Goal: Communication & Community: Answer question/provide support

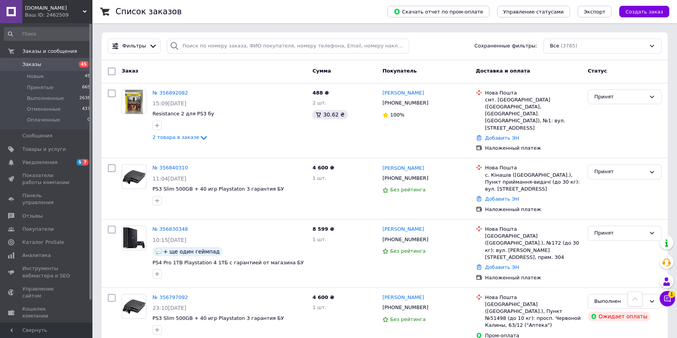
scroll to position [728, 0]
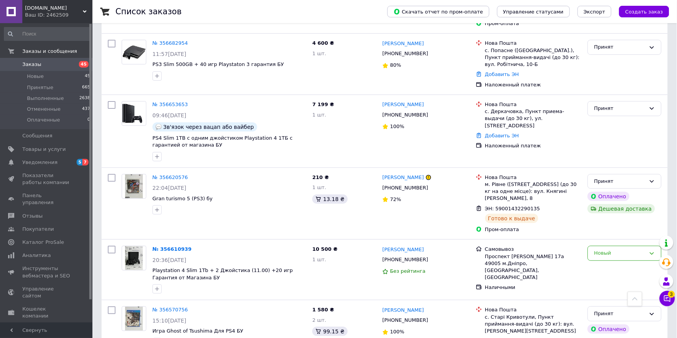
click at [670, 299] on icon at bounding box center [668, 298] width 8 height 8
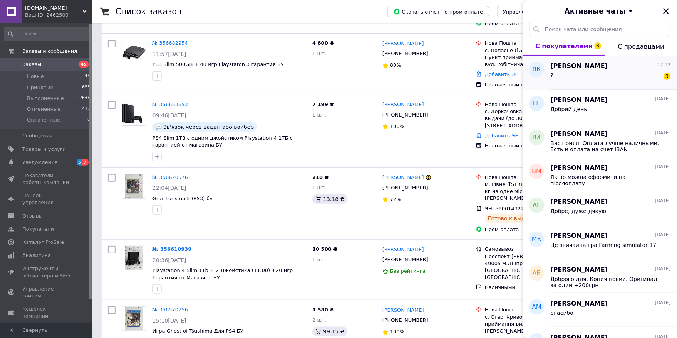
click at [637, 74] on div "? 3" at bounding box center [611, 77] width 120 height 12
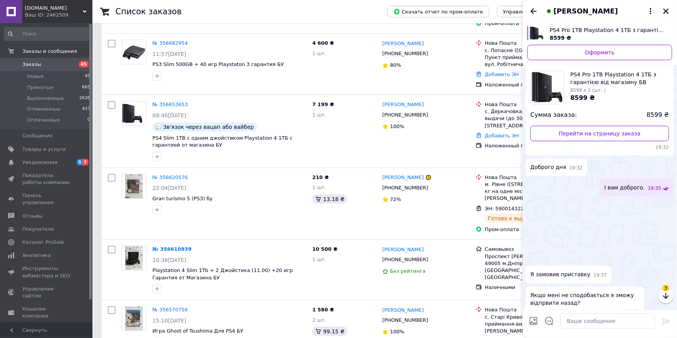
scroll to position [205, 0]
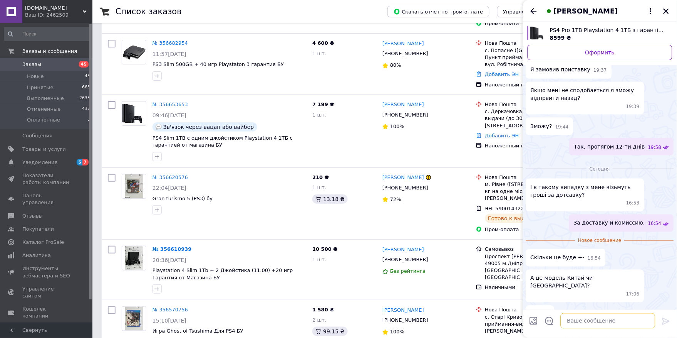
click at [575, 320] on textarea at bounding box center [608, 320] width 95 height 15
type textarea "g"
type textarea "примерно 100грн"
click at [664, 320] on icon at bounding box center [666, 321] width 7 height 7
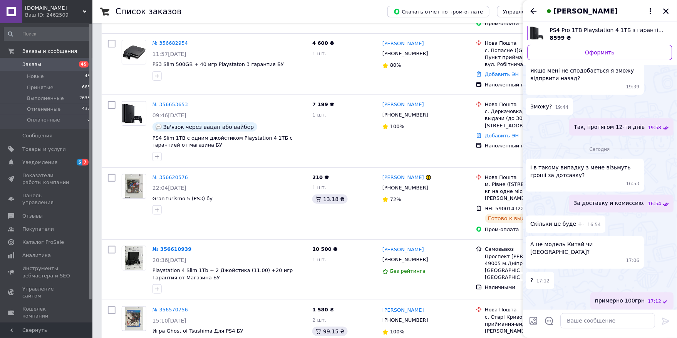
scroll to position [191, 0]
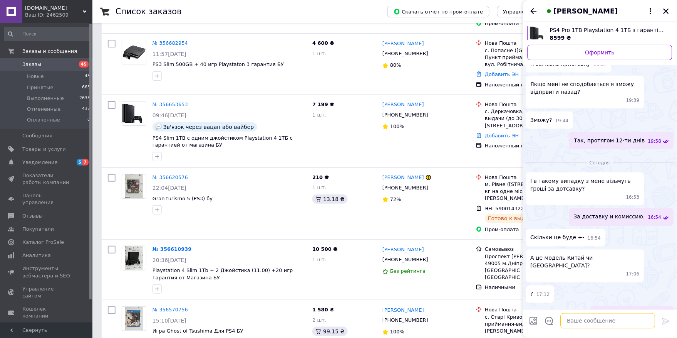
click at [603, 321] on textarea at bounding box center [608, 320] width 95 height 15
click at [632, 323] on textarea "Все приставки сделанные [PERSON_NAME]" at bounding box center [601, 320] width 110 height 15
type textarea "Все приставки сделанные в [GEOGRAPHIC_DATA]"
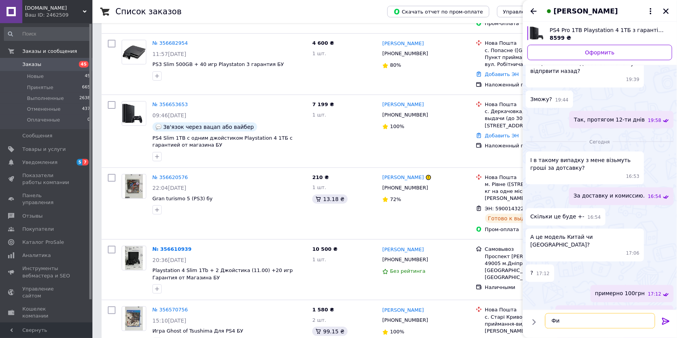
type textarea "Ф"
type textarea "Компания Soni [GEOGRAPHIC_DATA]"
click at [552, 200] on div "За доставку и комиссию. 16:54" at bounding box center [600, 195] width 148 height 17
click at [670, 325] on icon at bounding box center [666, 320] width 9 height 9
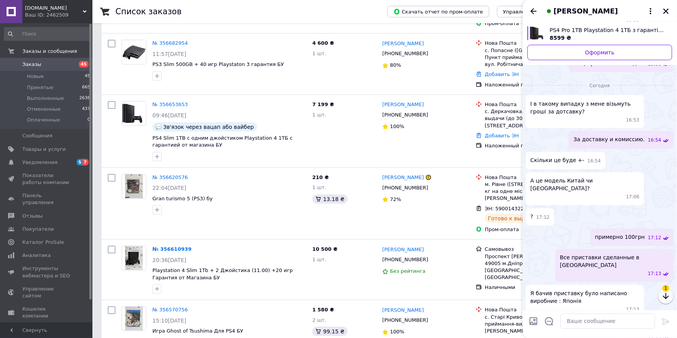
click at [664, 295] on icon "button" at bounding box center [666, 295] width 9 height 9
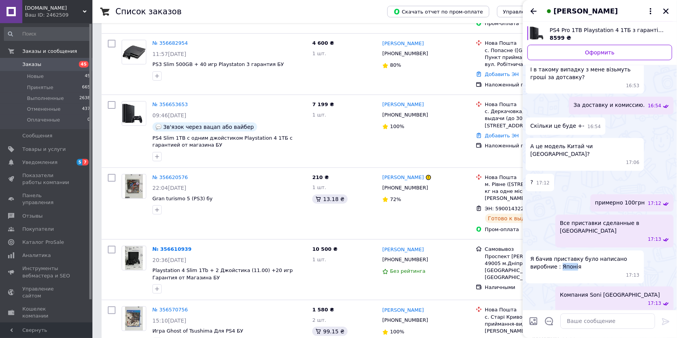
drag, startPoint x: 560, startPoint y: 234, endPoint x: 578, endPoint y: 233, distance: 17.7
click at [575, 255] on span "Я бачив приставку було написано виробние : Японія" at bounding box center [585, 262] width 109 height 15
click at [580, 255] on span "Я бачив приставку було написано виробние : Японія" at bounding box center [585, 262] width 109 height 15
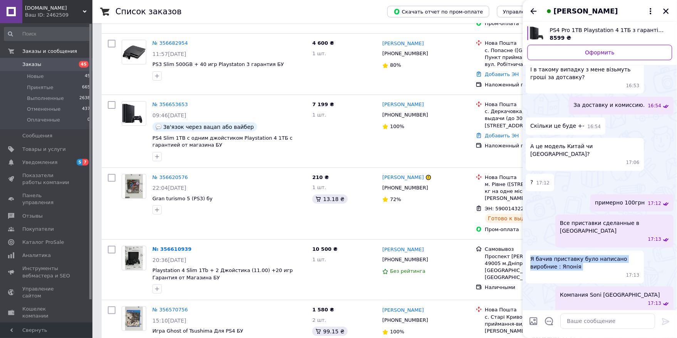
drag, startPoint x: 580, startPoint y: 235, endPoint x: 524, endPoint y: 224, distance: 56.5
click at [524, 224] on div "Сегодня І в такому випадку з мене візьмуть гроші за дотсавку? 16:53 За доставку…" at bounding box center [600, 195] width 154 height 308
copy span "Я бачив приставку було написано виробние : Японія"
click at [586, 331] on div at bounding box center [608, 321] width 101 height 22
click at [583, 325] on textarea at bounding box center [608, 320] width 95 height 15
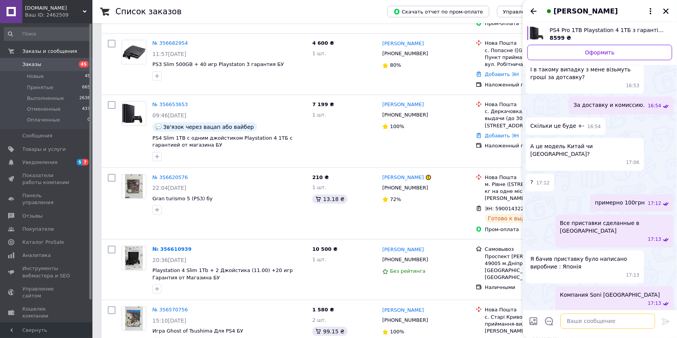
paste textarea "Я бачив приставку було написано виробние : Японія"
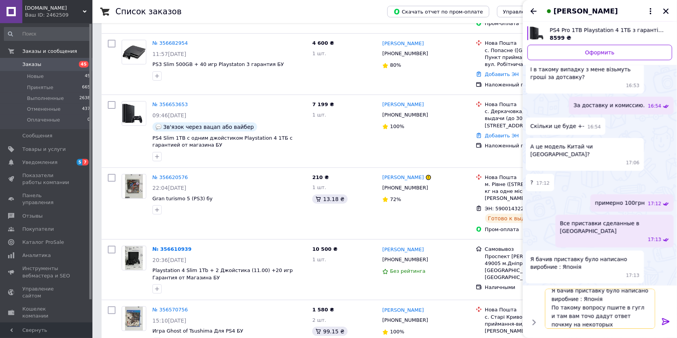
scroll to position [1, 0]
drag, startPoint x: 580, startPoint y: 314, endPoint x: 587, endPoint y: 320, distance: 9.6
click at [588, 319] on textarea "Я бачив приставку було написано виробние : Японія По такому вопросу пишете в гу…" at bounding box center [601, 304] width 110 height 49
drag, startPoint x: 584, startPoint y: 313, endPoint x: 584, endPoint y: 321, distance: 7.7
click at [584, 313] on textarea "Я бачив приставку було написано виробние : Японія По такому вопросу пишете в гу…" at bounding box center [601, 304] width 110 height 49
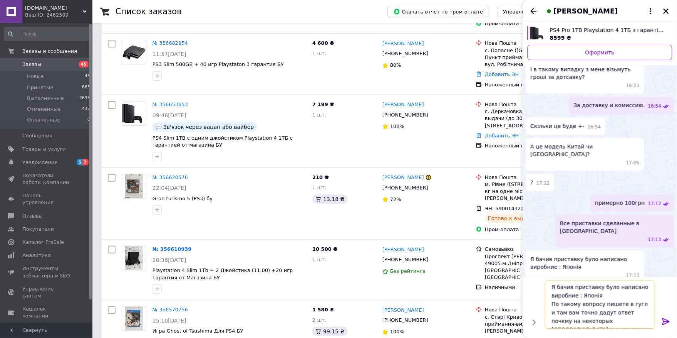
click at [629, 313] on textarea "Я бачив приставку було написано виробние : Японія По такому вопросу пишете в гу…" at bounding box center [601, 304] width 110 height 49
click at [649, 314] on textarea "Я бачив приставку було написано виробние : Японія По такому вопросу пишете в гу…" at bounding box center [601, 304] width 110 height 49
click at [640, 321] on textarea "Я бачив приставку було написано виробние : Японія По такому вопросу пишете в гу…" at bounding box center [601, 304] width 110 height 49
type textarea "Я бачив приставку було написано виробние : Японія По такому вопросу пишете в гу…"
click at [672, 321] on div at bounding box center [666, 322] width 15 height 18
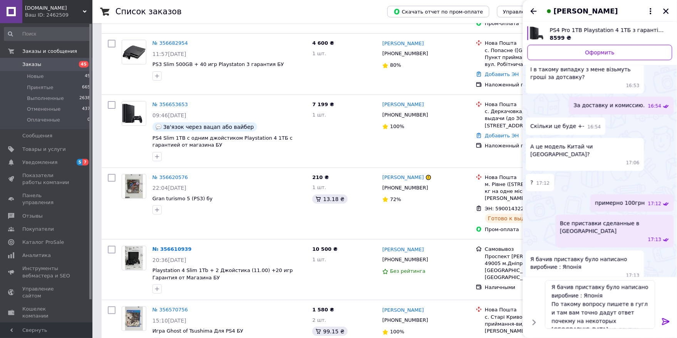
click at [672, 324] on div at bounding box center [666, 322] width 15 height 18
click at [669, 318] on icon at bounding box center [666, 320] width 9 height 9
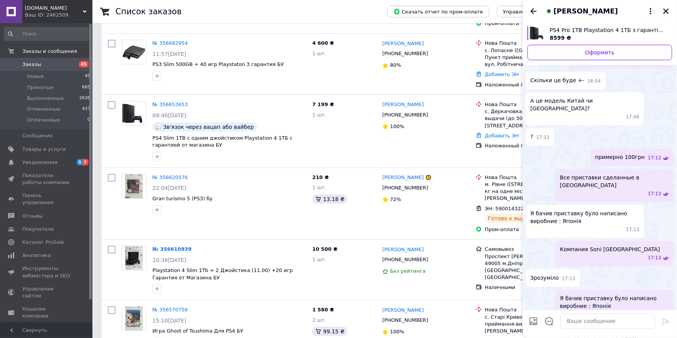
scroll to position [371, 0]
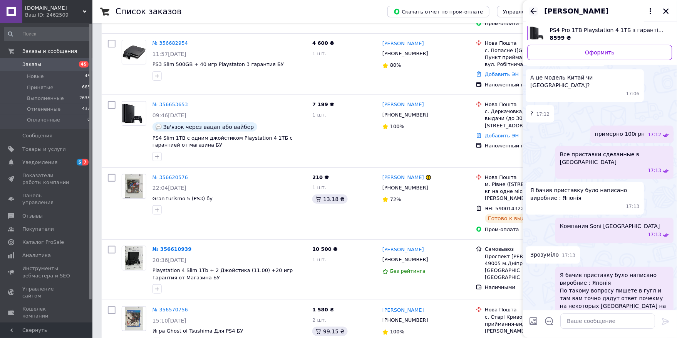
click at [534, 9] on icon "Назад" at bounding box center [534, 11] width 6 height 6
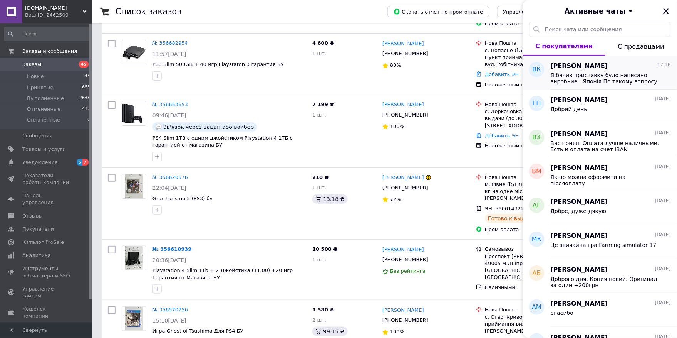
click at [592, 74] on span "Я бачив приставку було написано виробние : Японія По такому вопросу пишете в гу…" at bounding box center [605, 78] width 109 height 12
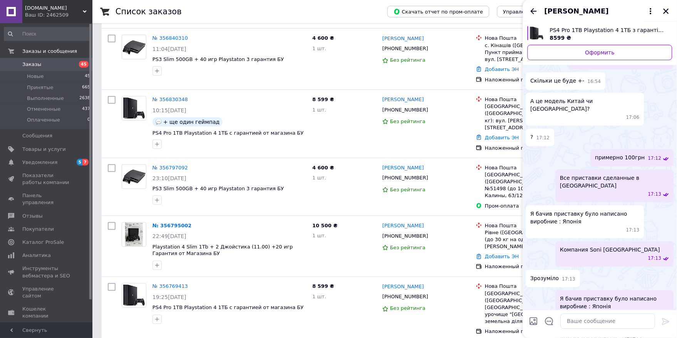
scroll to position [0, 0]
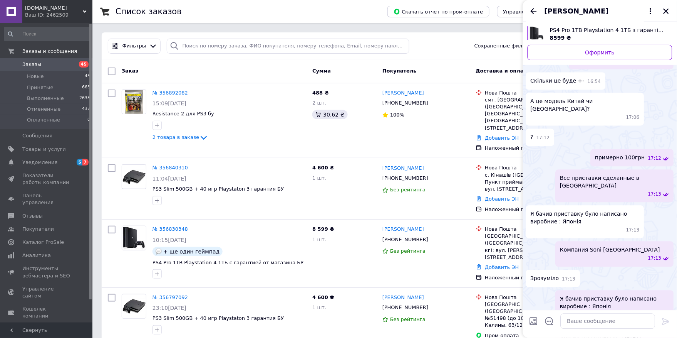
click at [537, 8] on icon "Назад" at bounding box center [533, 11] width 9 height 9
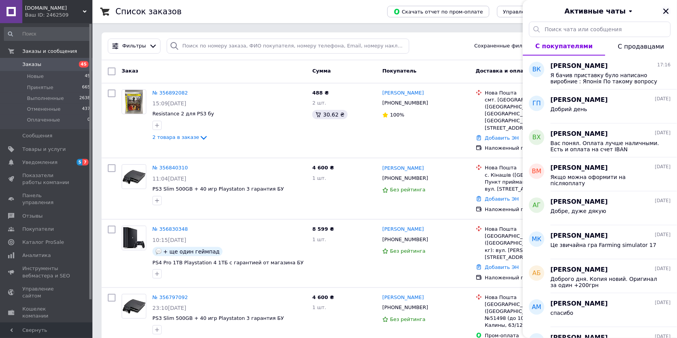
click at [668, 12] on icon "Закрыть" at bounding box center [666, 10] width 5 height 5
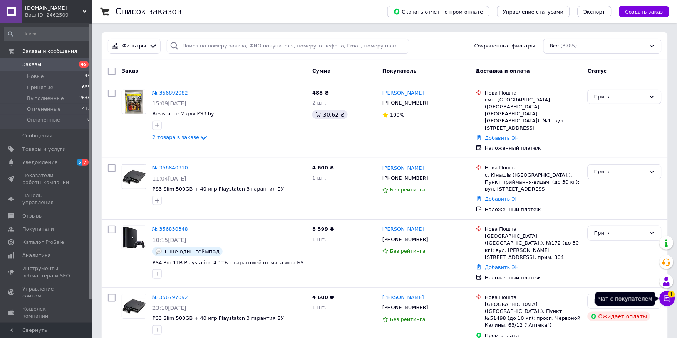
click at [667, 303] on button "Чат с покупателем 1" at bounding box center [667, 298] width 15 height 15
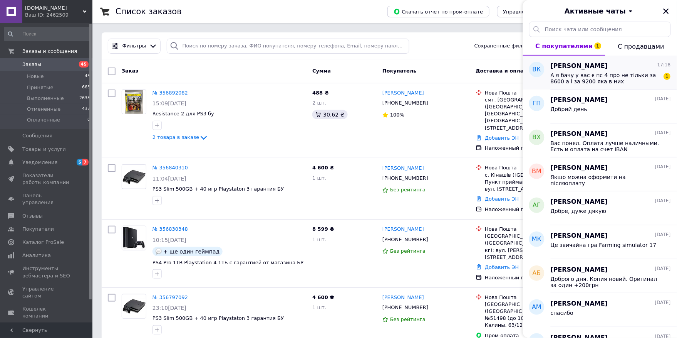
click at [605, 74] on span "А я бачу у вас є пс 4 про не тільки за 8600 а і за 9200 яка в них різниця,опис …" at bounding box center [605, 78] width 109 height 12
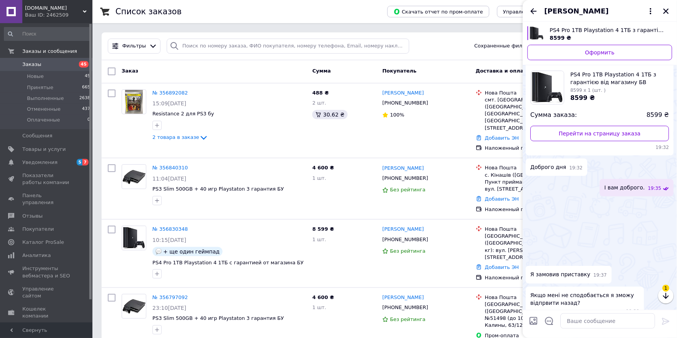
scroll to position [417, 0]
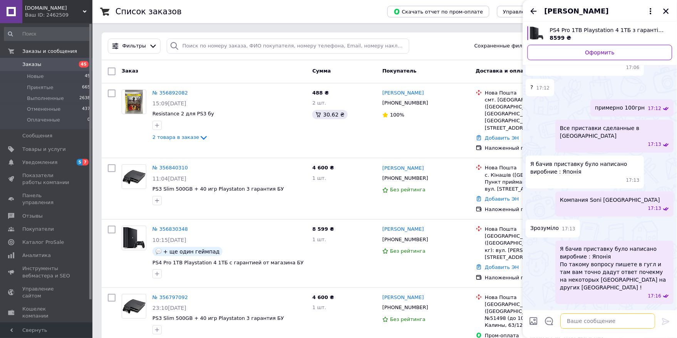
click at [604, 322] on textarea at bounding box center [608, 320] width 95 height 15
type textarea """
click at [548, 199] on ul "І в такому випадку з мене візьмуть гроші за дотсавку? 16:53 За доставку и комис…" at bounding box center [600, 163] width 148 height 395
click at [616, 320] on textarea "Это разные приставки" at bounding box center [601, 320] width 110 height 15
type textarea "Это разные приставки."
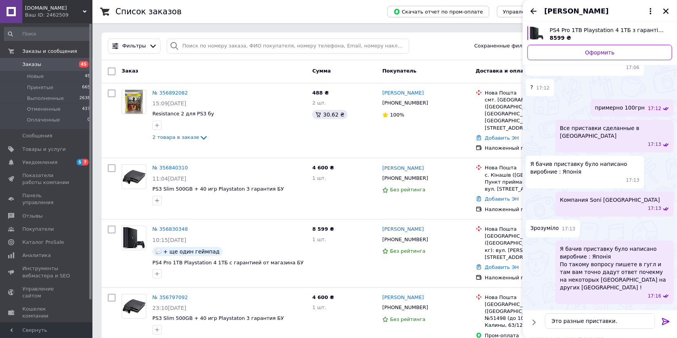
click at [663, 317] on icon at bounding box center [666, 320] width 9 height 9
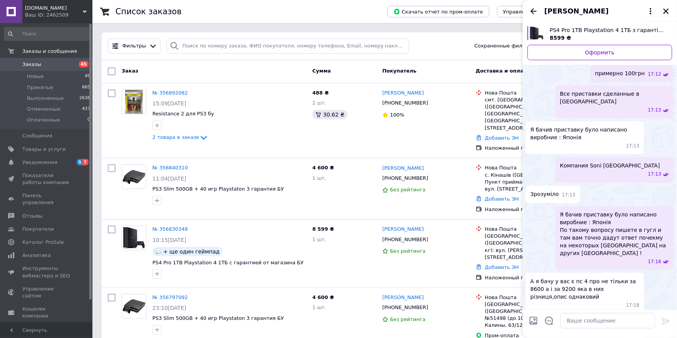
scroll to position [432, 0]
click at [597, 324] on textarea at bounding box center [608, 320] width 95 height 15
type textarea "Так є різниця."
click at [665, 323] on icon at bounding box center [666, 320] width 9 height 9
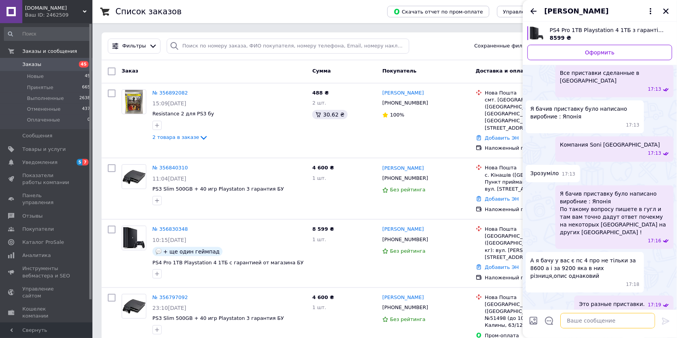
click at [609, 323] on textarea at bounding box center [608, 320] width 95 height 15
drag, startPoint x: 565, startPoint y: 320, endPoint x: 543, endPoint y: 320, distance: 22.0
click at [543, 320] on div "Зателефонуйе ми розповимо Зателефонуйе ми розповимо" at bounding box center [601, 321] width 116 height 22
type textarea "Зателефонуйе ми розповимо"
click at [639, 323] on textarea "Зателефонуйе ми розповимо" at bounding box center [601, 320] width 110 height 15
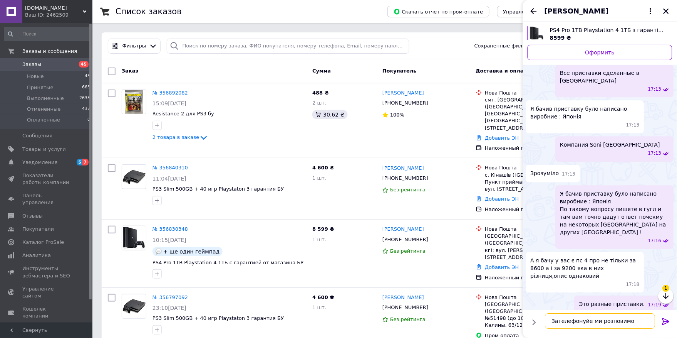
click at [639, 323] on textarea "Зателефонуйе ми розповимо" at bounding box center [601, 320] width 110 height 15
click at [670, 294] on icon "button" at bounding box center [666, 295] width 9 height 9
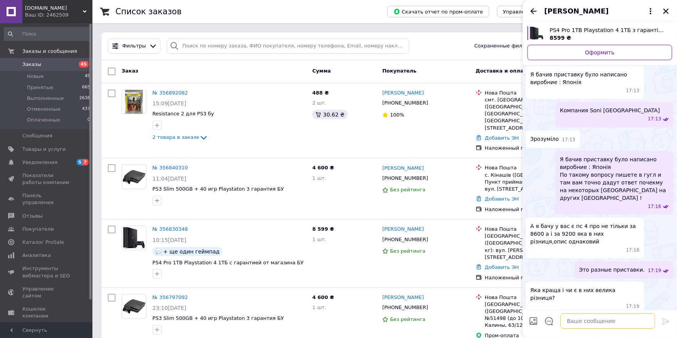
click at [617, 323] on textarea at bounding box center [608, 320] width 95 height 15
paste textarea "зателефонуйте ми розкажемо"
type textarea "зателефонуйте ми розкажемо"
click at [667, 316] on div at bounding box center [666, 322] width 15 height 18
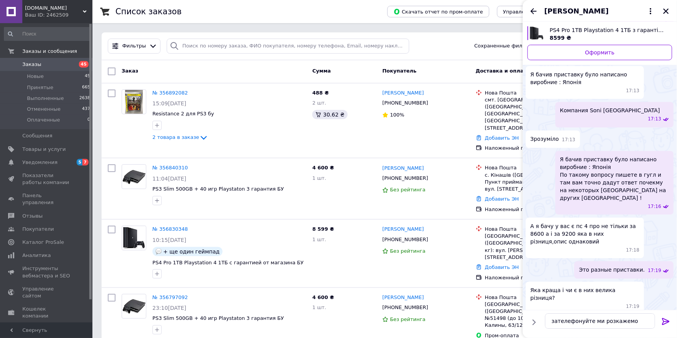
click at [664, 321] on icon at bounding box center [666, 320] width 9 height 9
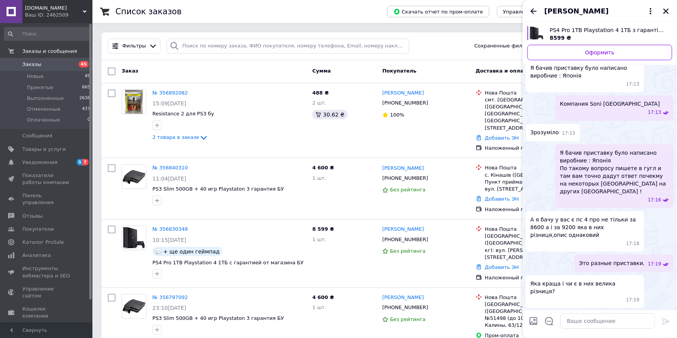
click at [561, 13] on span "[PERSON_NAME]" at bounding box center [577, 11] width 64 height 10
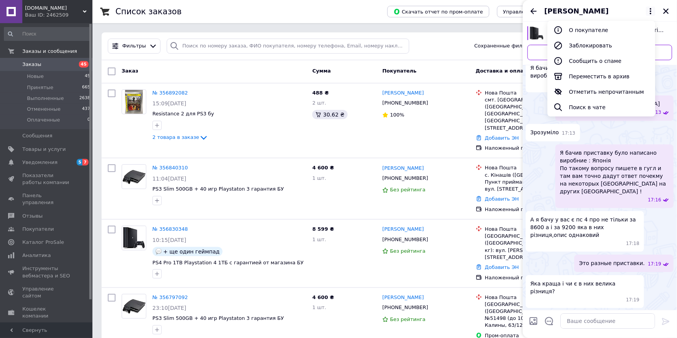
click at [618, 11] on span "[PERSON_NAME]" at bounding box center [593, 11] width 96 height 10
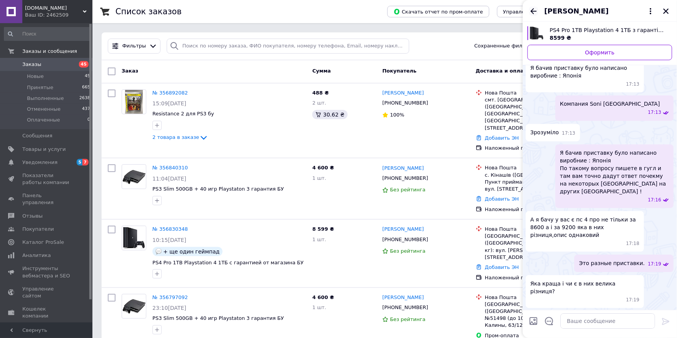
click at [534, 12] on icon "Назад" at bounding box center [533, 11] width 9 height 9
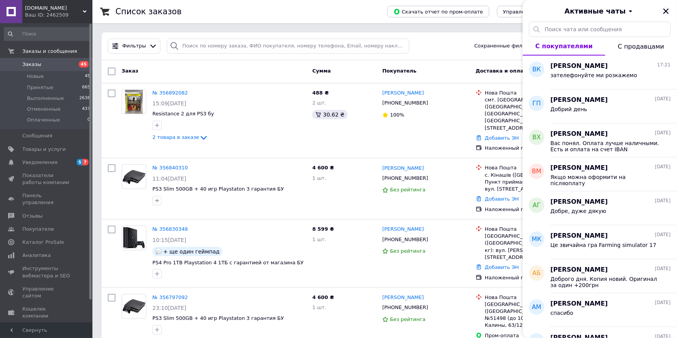
click at [669, 8] on icon "Закрыть" at bounding box center [666, 11] width 7 height 7
